Goal: Task Accomplishment & Management: Complete application form

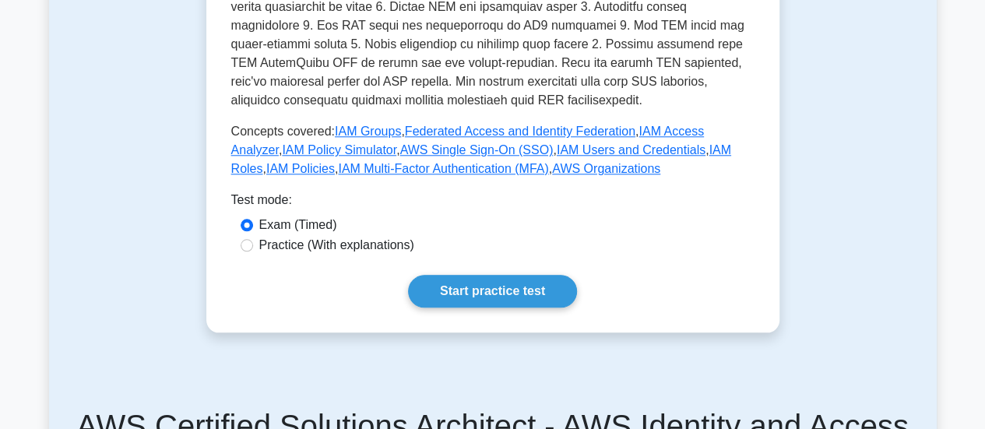
scroll to position [726, 0]
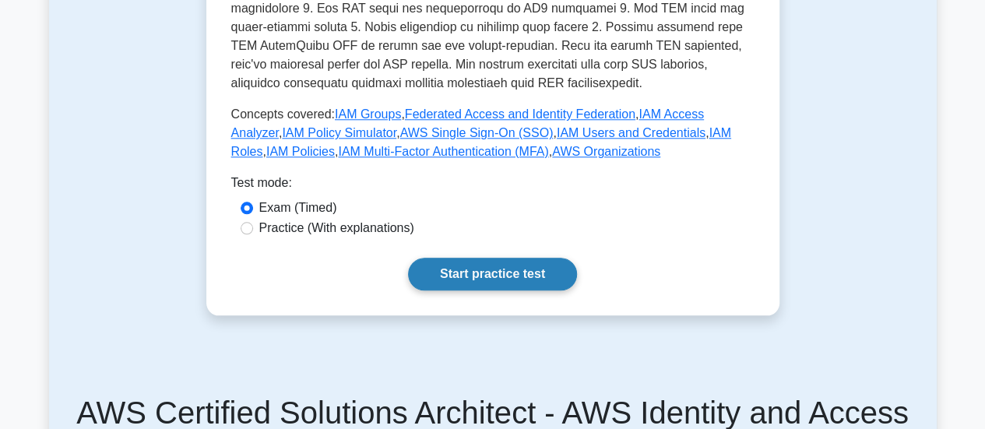
click at [507, 258] on link "Start practice test" at bounding box center [492, 274] width 169 height 33
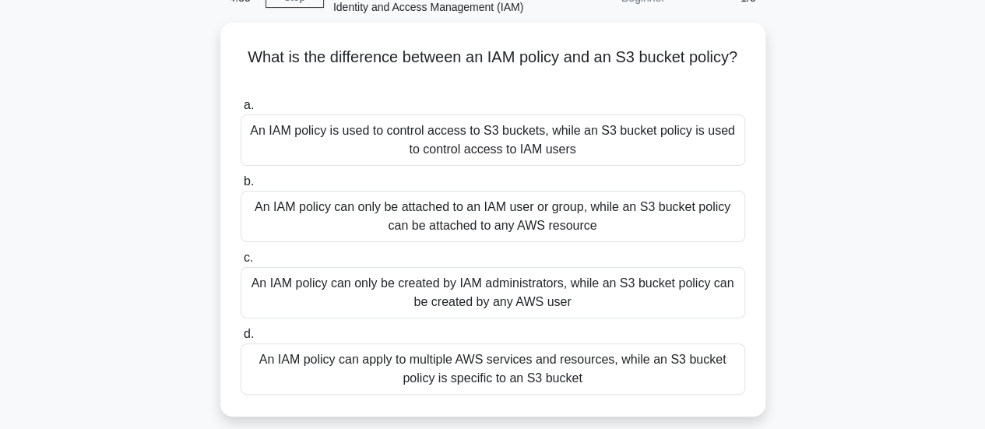
scroll to position [90, 0]
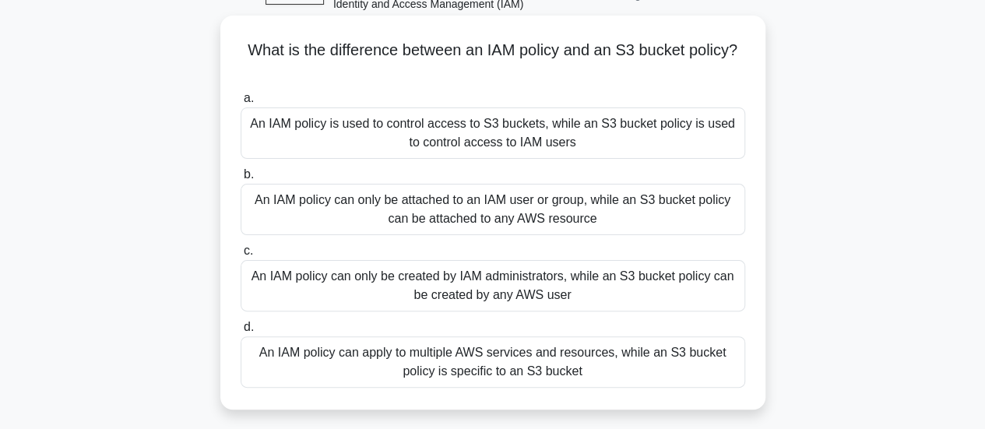
click at [494, 287] on div "An IAM policy can only be created by IAM administrators, while an S3 bucket pol…" at bounding box center [493, 285] width 505 height 51
click at [241, 256] on input "c. An IAM policy can only be created by IAM administrators, while an S3 bucket …" at bounding box center [241, 251] width 0 height 10
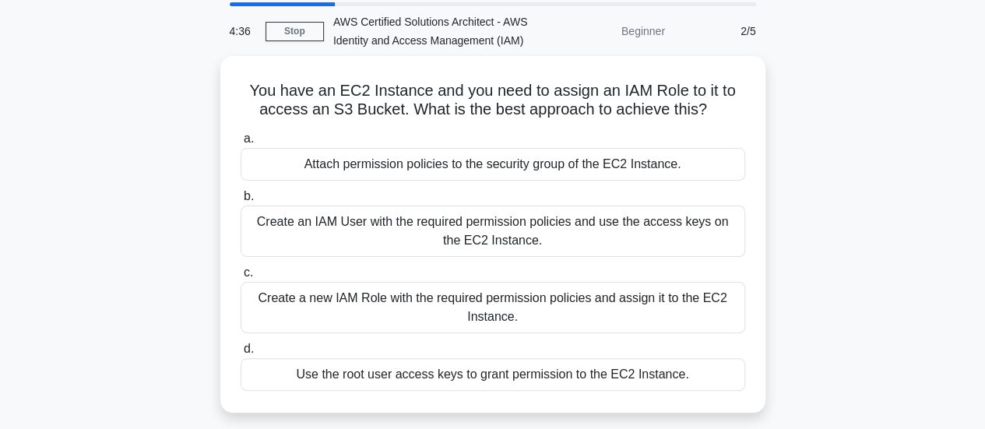
scroll to position [56, 0]
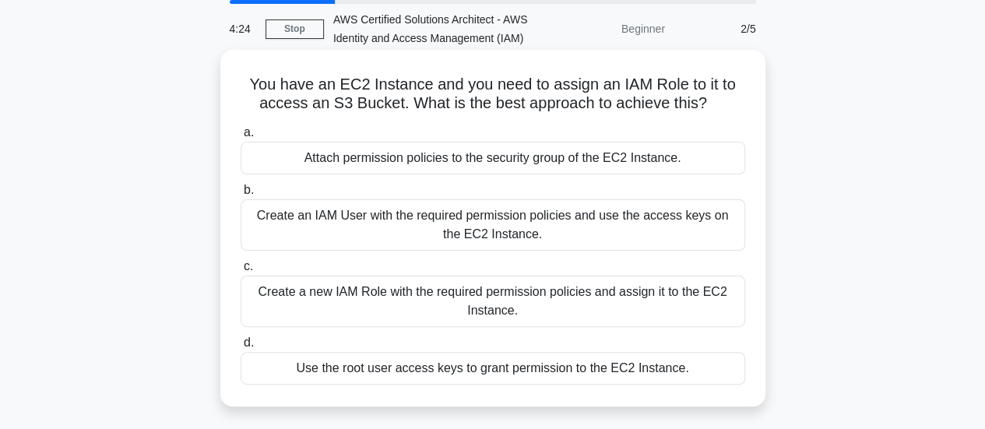
click at [508, 305] on div "Create a new IAM Role with the required permission policies and assign it to th…" at bounding box center [493, 301] width 505 height 51
click at [241, 272] on input "c. Create a new IAM Role with the required permission policies and assign it to…" at bounding box center [241, 267] width 0 height 10
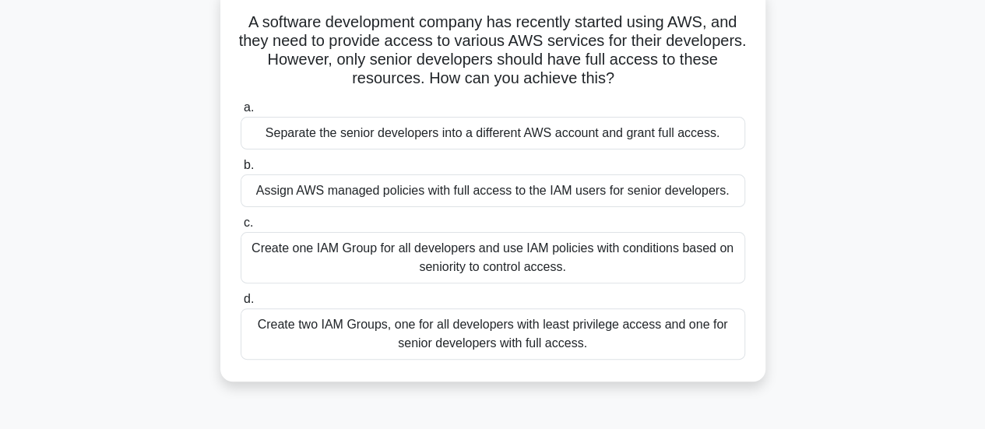
scroll to position [123, 0]
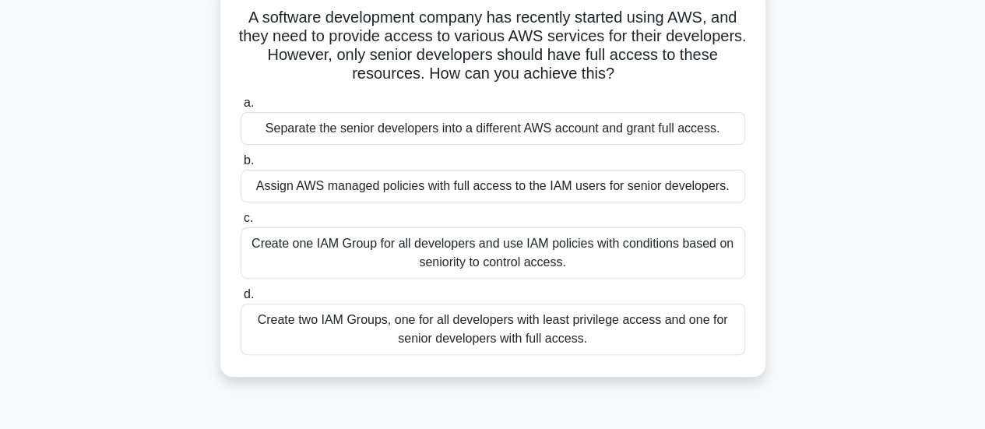
click at [509, 333] on div "Create two IAM Groups, one for all developers with least privilege access and o…" at bounding box center [493, 329] width 505 height 51
click at [241, 300] on input "d. Create two IAM Groups, one for all developers with least privilege access an…" at bounding box center [241, 295] width 0 height 10
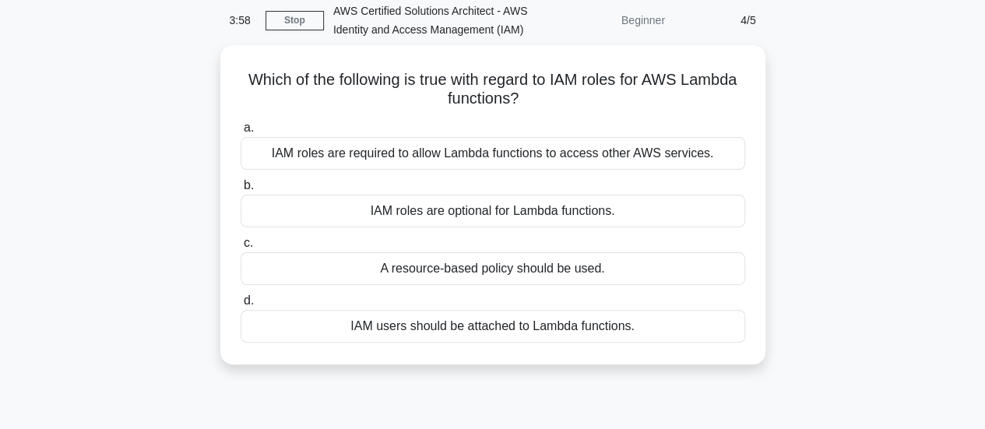
scroll to position [65, 0]
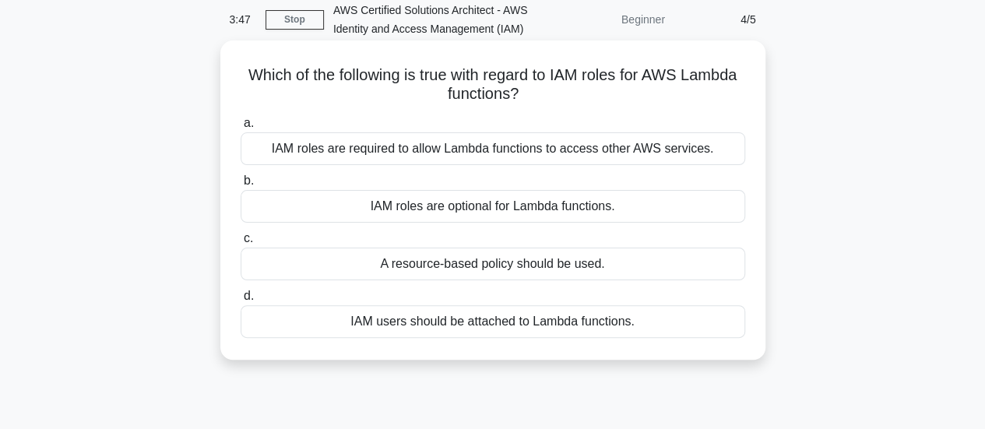
click at [516, 263] on div "A resource-based policy should be used." at bounding box center [493, 264] width 505 height 33
click at [241, 244] on input "c. A resource-based policy should be used." at bounding box center [241, 239] width 0 height 10
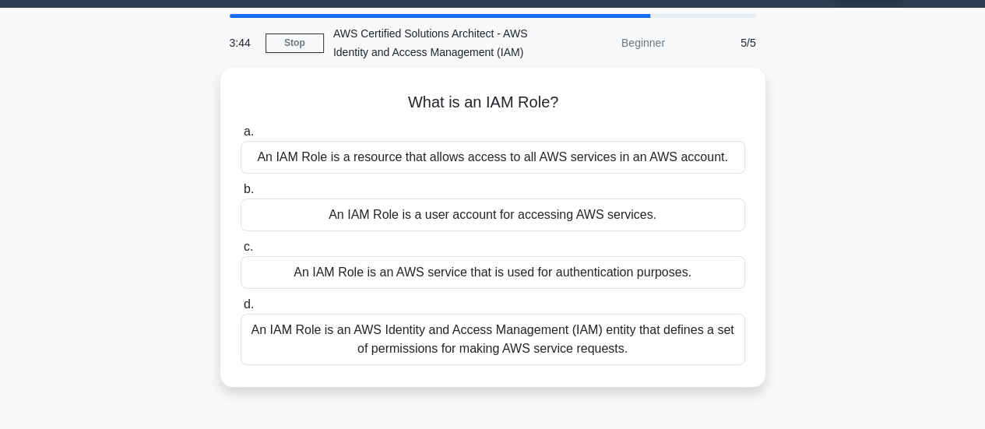
scroll to position [44, 0]
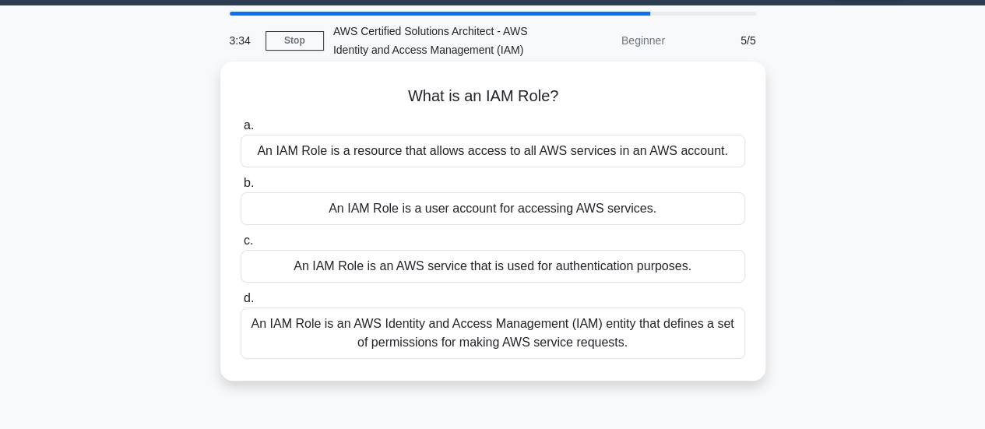
click at [508, 328] on div "An IAM Role is an AWS Identity and Access Management (IAM) entity that defines …" at bounding box center [493, 333] width 505 height 51
click at [241, 304] on input "d. An IAM Role is an AWS Identity and Access Management (IAM) entity that defin…" at bounding box center [241, 299] width 0 height 10
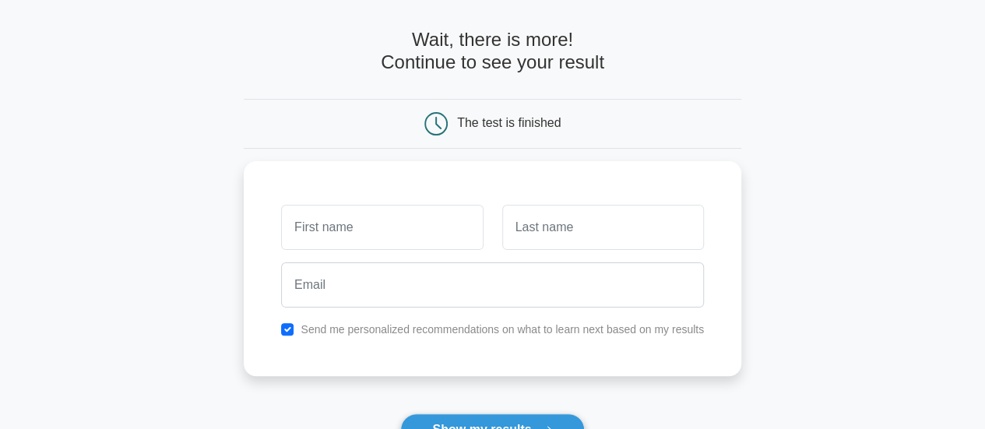
scroll to position [62, 0]
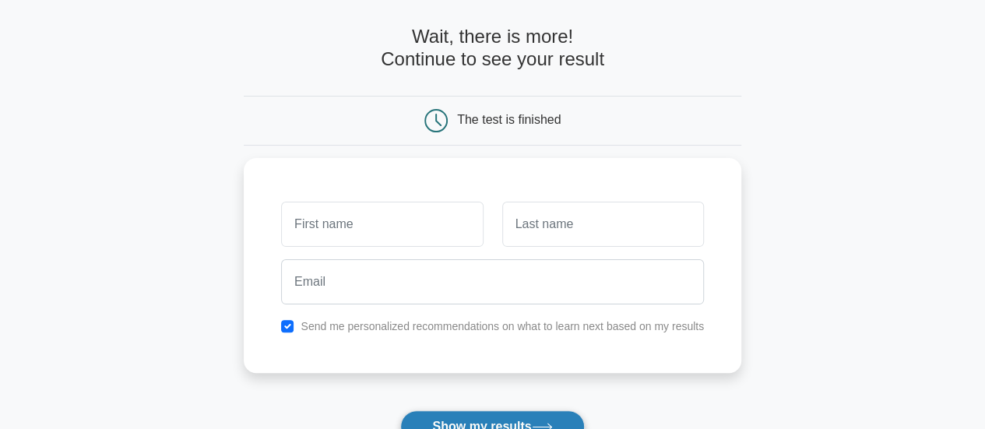
click at [476, 420] on button "Show my results" at bounding box center [492, 427] width 184 height 33
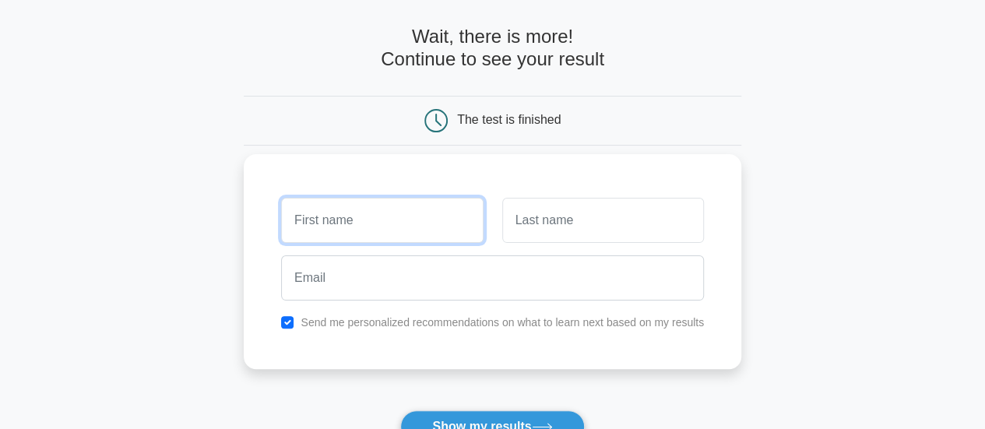
click at [421, 202] on input "text" at bounding box center [382, 220] width 202 height 45
type input "Chit Su"
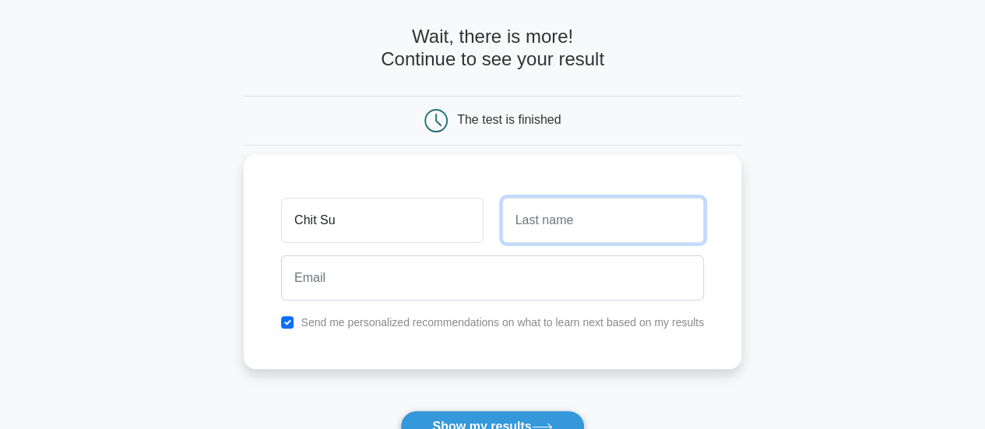
click at [512, 220] on input "text" at bounding box center [603, 220] width 202 height 45
type input "Thwin"
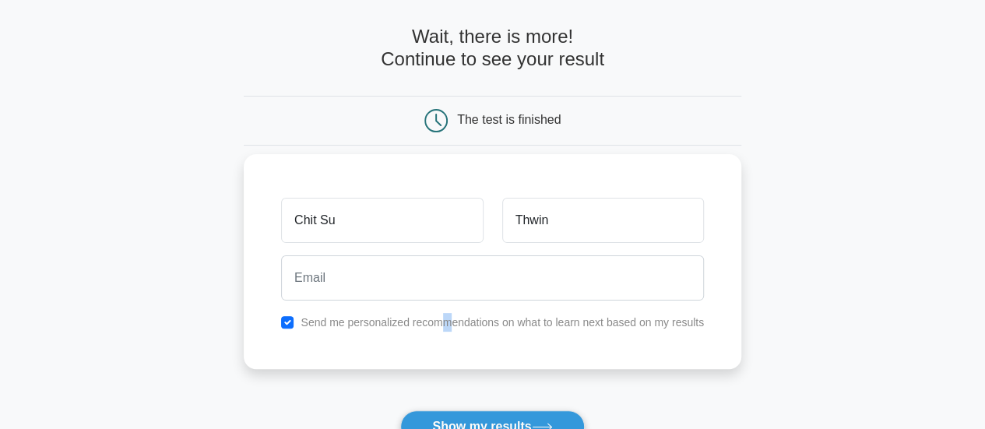
drag, startPoint x: 446, startPoint y: 337, endPoint x: 453, endPoint y: 322, distance: 16.7
click at [453, 322] on div "Chit Su [GEOGRAPHIC_DATA] Send me personalized recommendations on what to learn…" at bounding box center [493, 261] width 498 height 215
click at [453, 322] on label "Send me personalized recommendations on what to learn next based on my results" at bounding box center [503, 322] width 404 height 12
click at [284, 320] on input "checkbox" at bounding box center [287, 322] width 12 height 12
checkbox input "false"
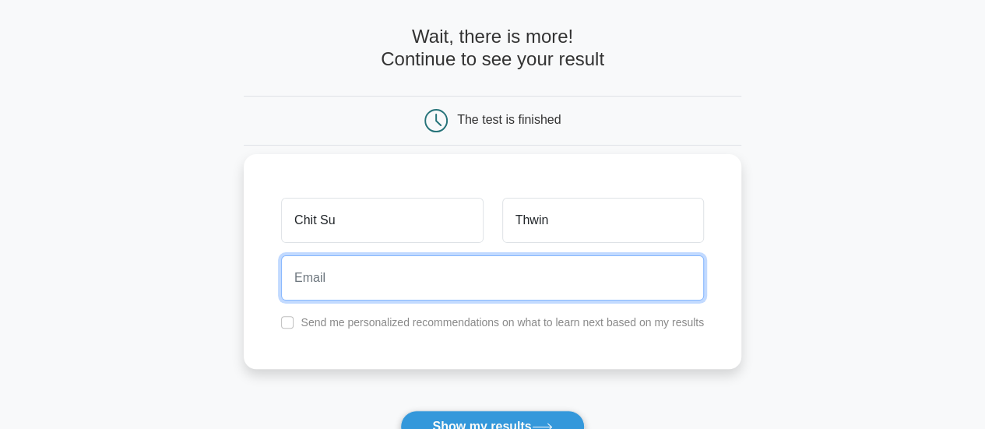
click at [305, 289] on input "email" at bounding box center [492, 278] width 423 height 45
type input "treyna112@gmail.com"
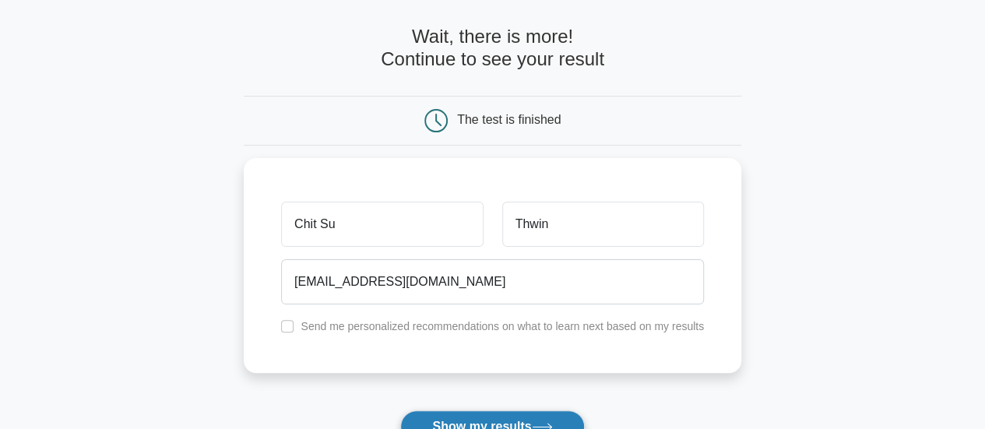
click at [432, 414] on button "Show my results" at bounding box center [492, 427] width 184 height 33
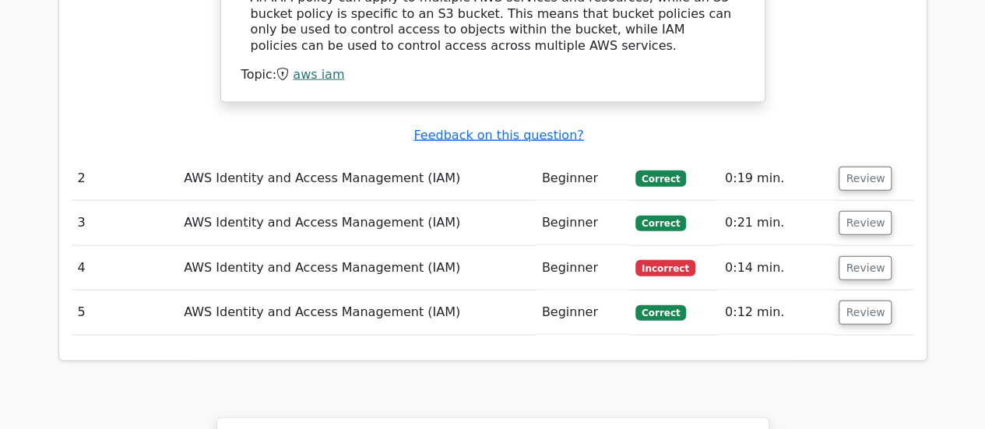
scroll to position [1708, 0]
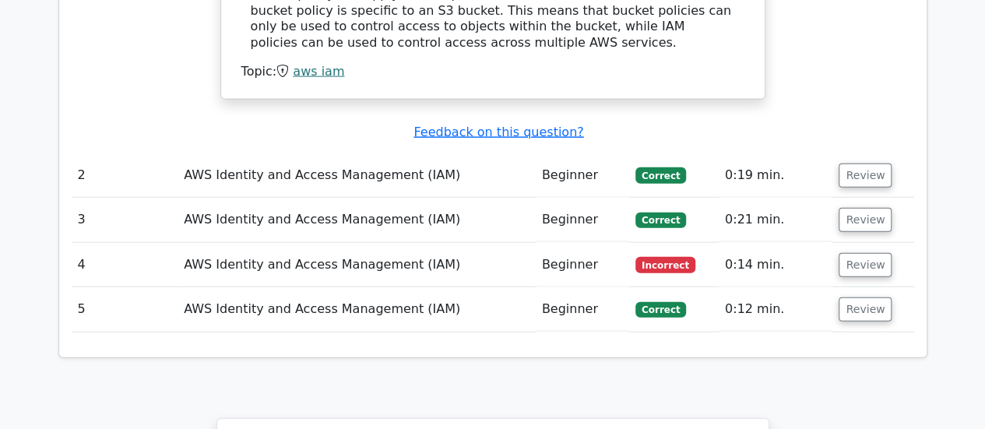
click at [366, 243] on td "AWS Identity and Access Management (IAM)" at bounding box center [357, 265] width 358 height 44
click at [872, 253] on button "Review" at bounding box center [865, 265] width 53 height 24
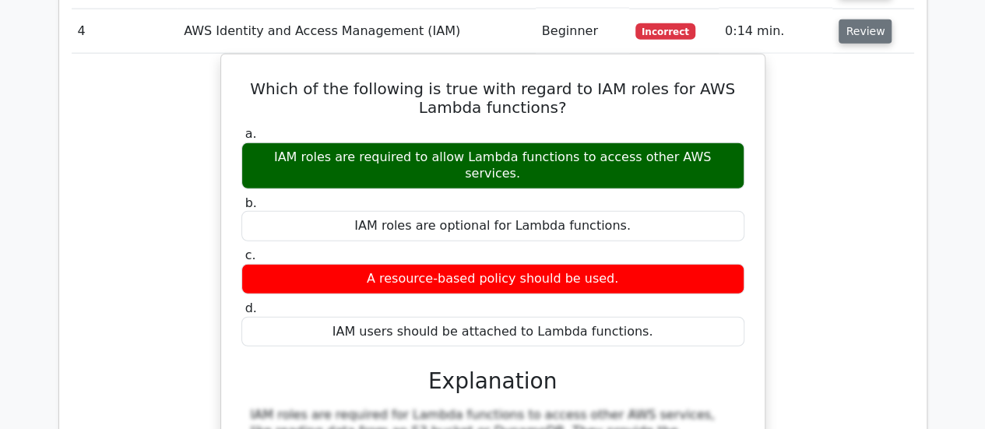
scroll to position [1941, 0]
